Goal: Task Accomplishment & Management: Complete application form

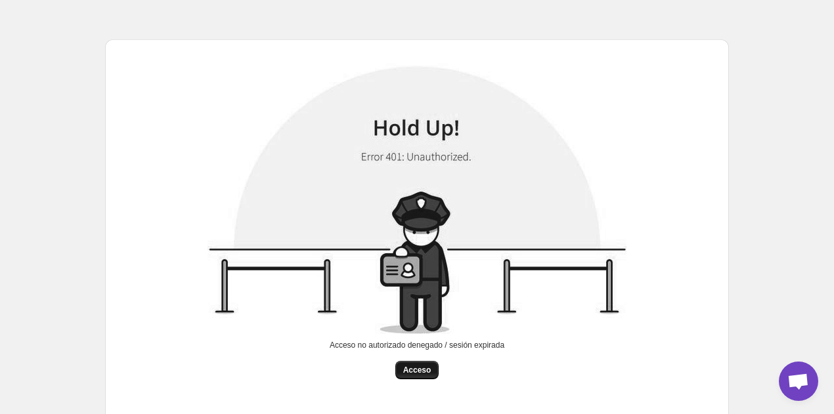
click at [424, 374] on font "Acceso" at bounding box center [417, 370] width 28 height 9
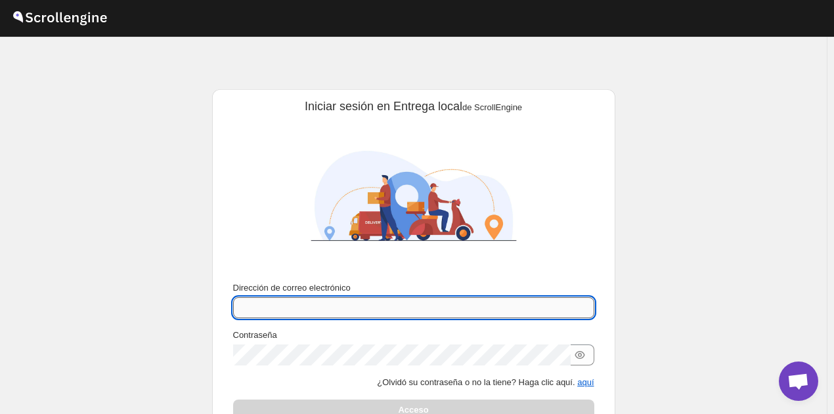
click at [546, 312] on input "Dirección de correo electrónico" at bounding box center [413, 308] width 361 height 21
type input "ambiadome"
